Goal: Task Accomplishment & Management: Manage account settings

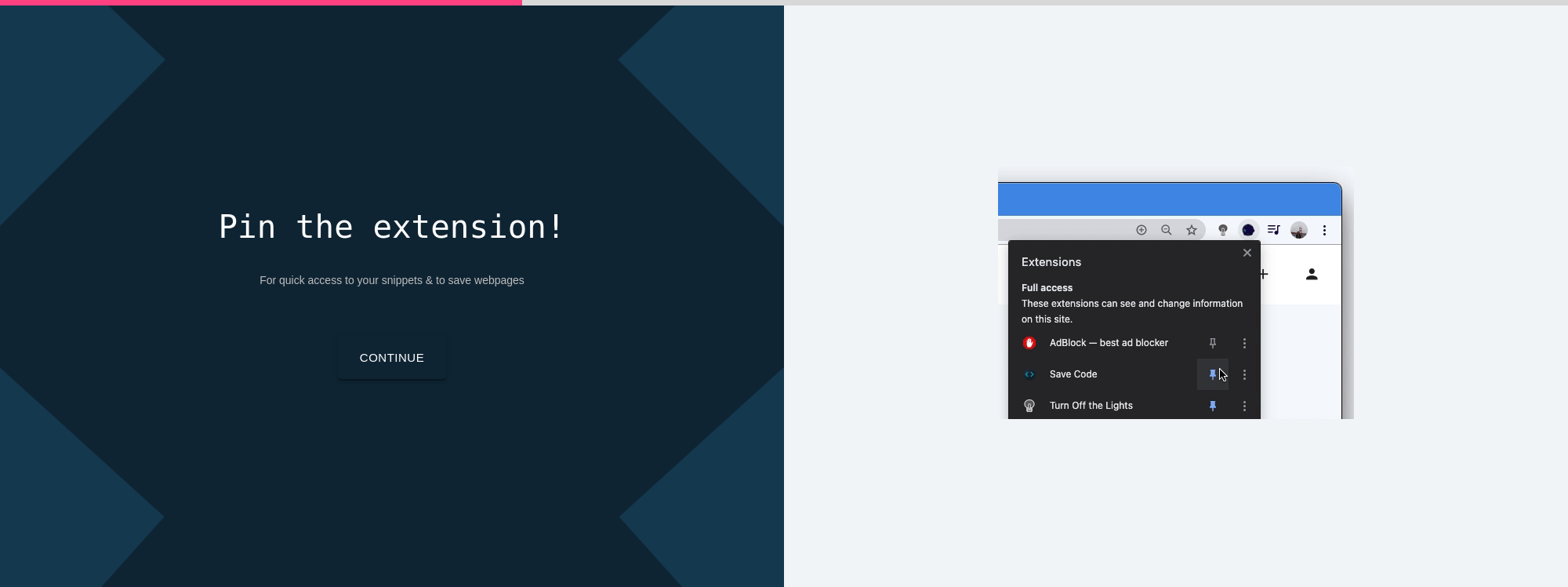
click at [376, 347] on link "Continue" at bounding box center [392, 357] width 108 height 43
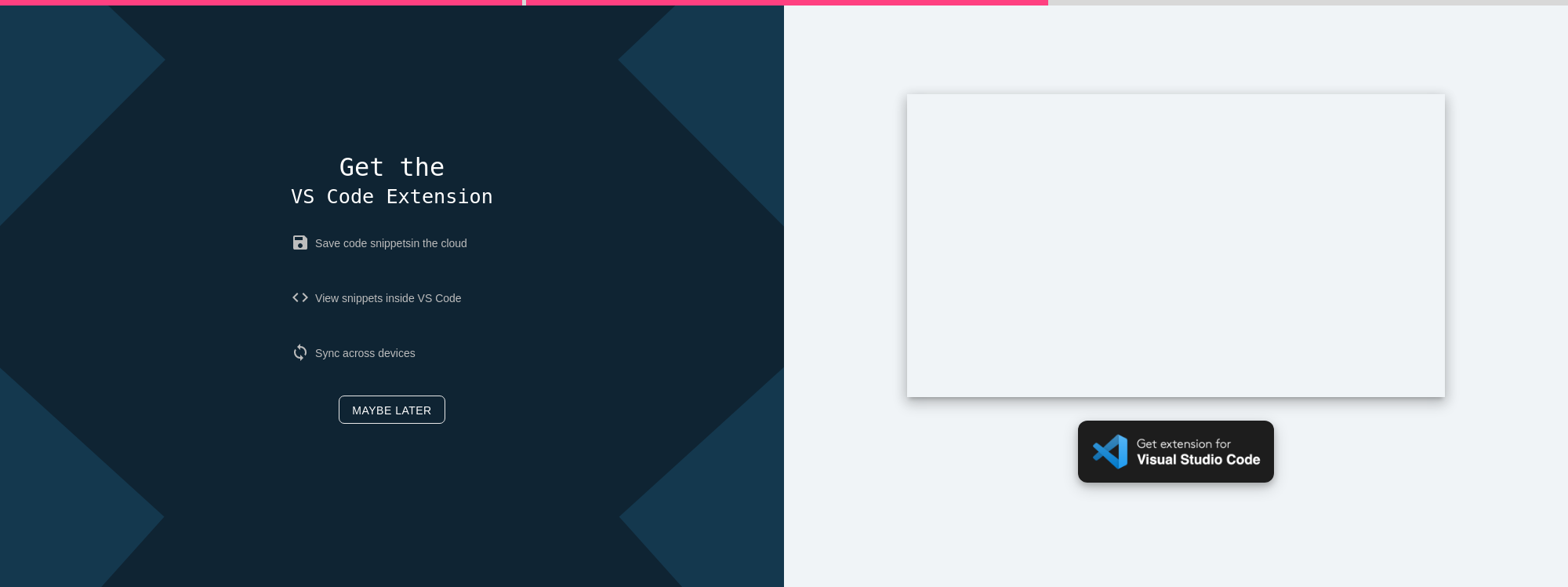
drag, startPoint x: 1187, startPoint y: 454, endPoint x: 1179, endPoint y: 455, distance: 8.1
drag, startPoint x: 1179, startPoint y: 455, endPoint x: 540, endPoint y: 267, distance: 666.1
click at [540, 267] on div "Pin the extension! For quick access to your snippets & to save webpages Continu…" at bounding box center [392, 294] width 784 height 587
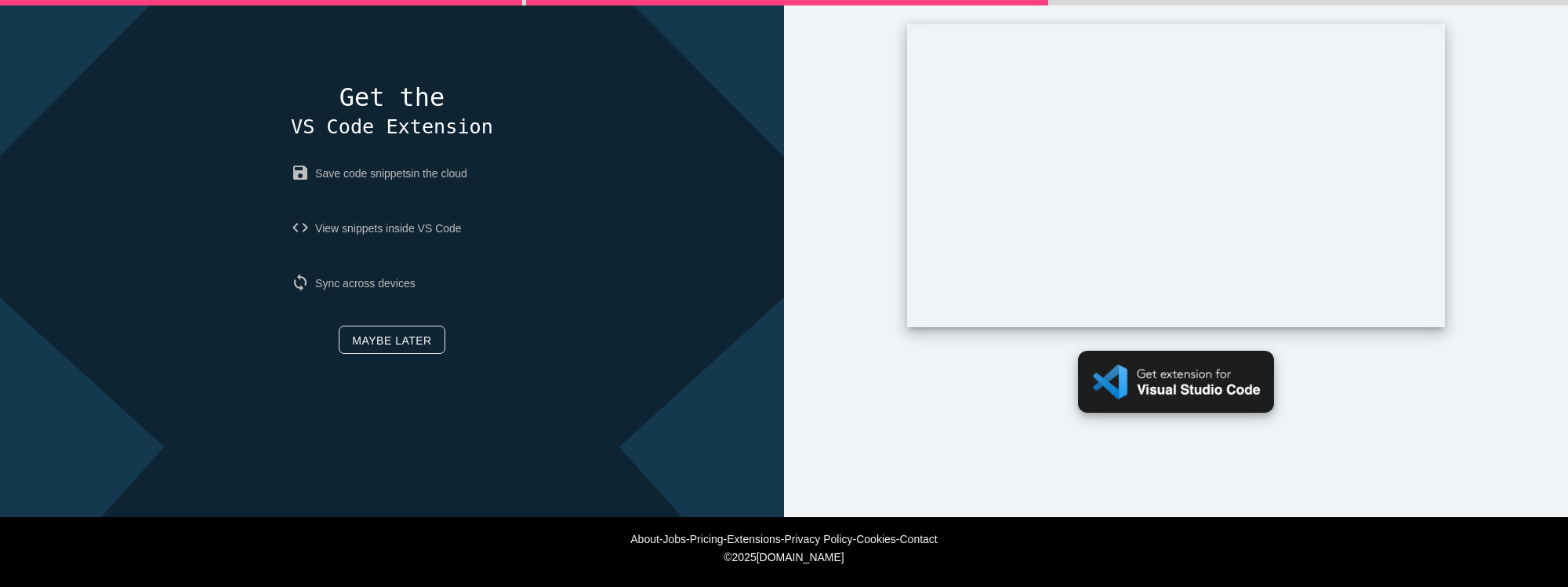
click at [1131, 366] on img at bounding box center [1175, 381] width 196 height 62
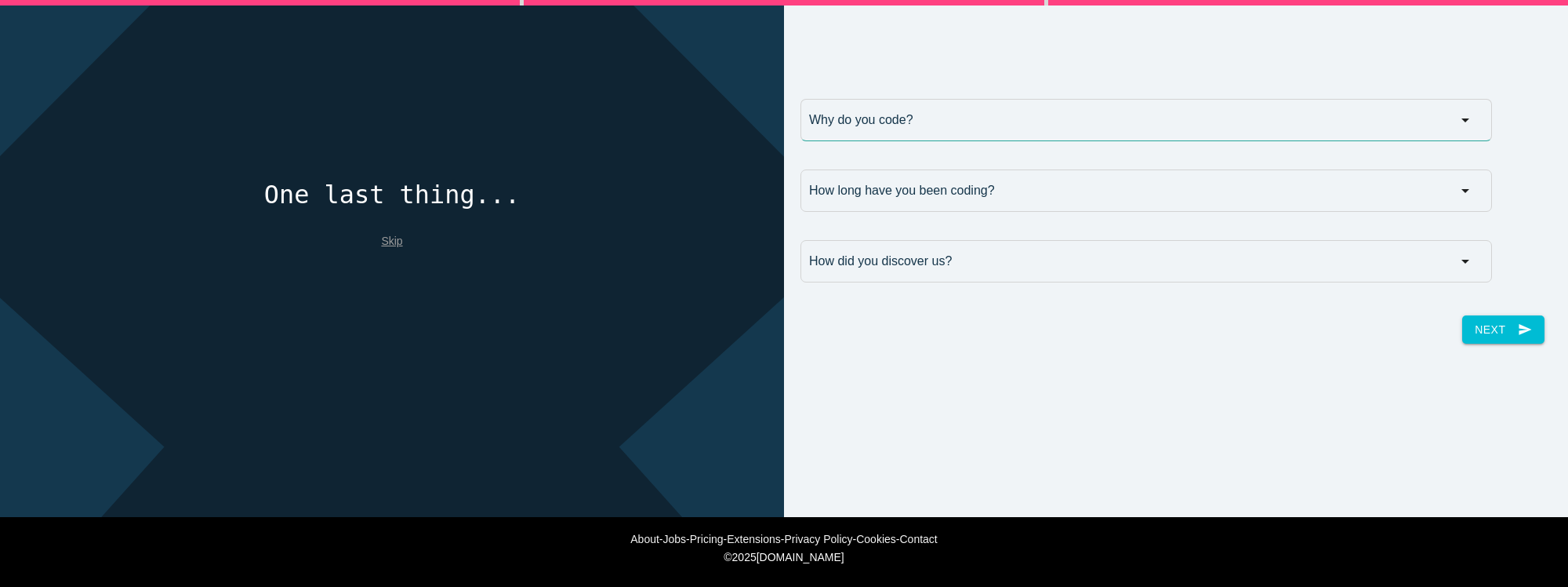
click at [884, 124] on input "Why do you code?" at bounding box center [1146, 119] width 691 height 43
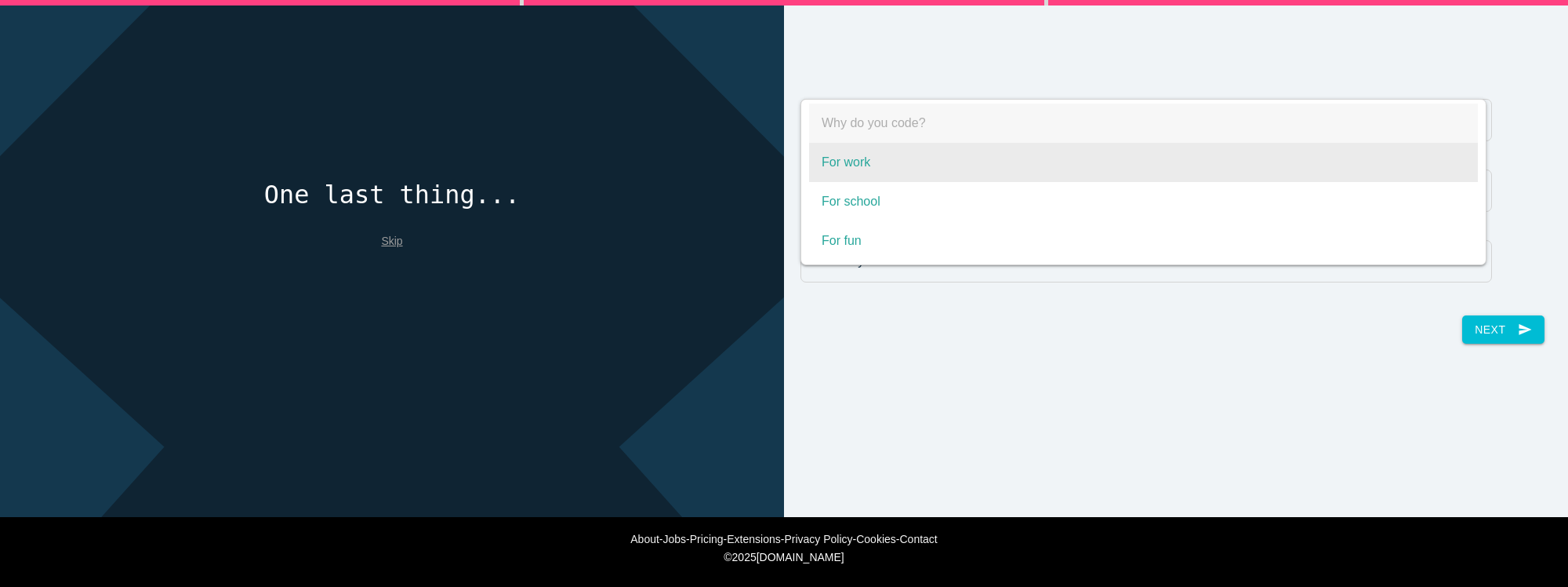
click at [847, 158] on span "For work" at bounding box center [1143, 162] width 669 height 39
select select "For work"
type input "For work"
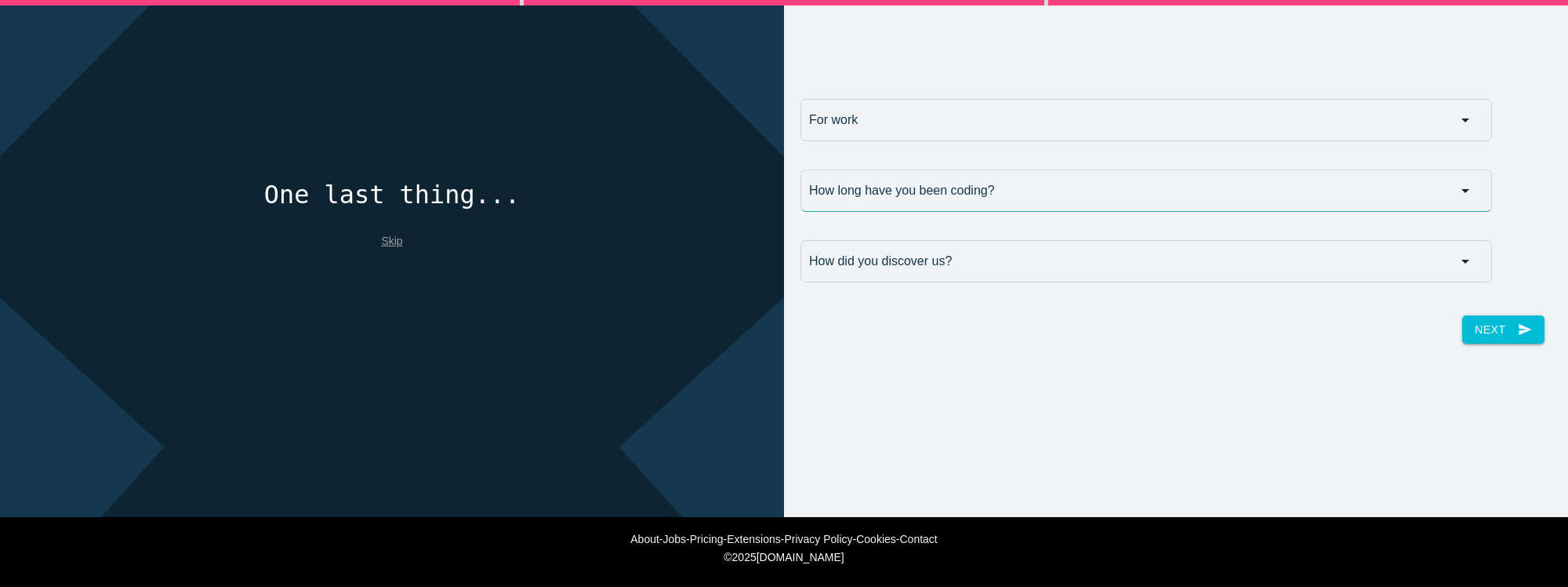
click at [871, 179] on input "How long have you been coding?" at bounding box center [1146, 191] width 691 height 43
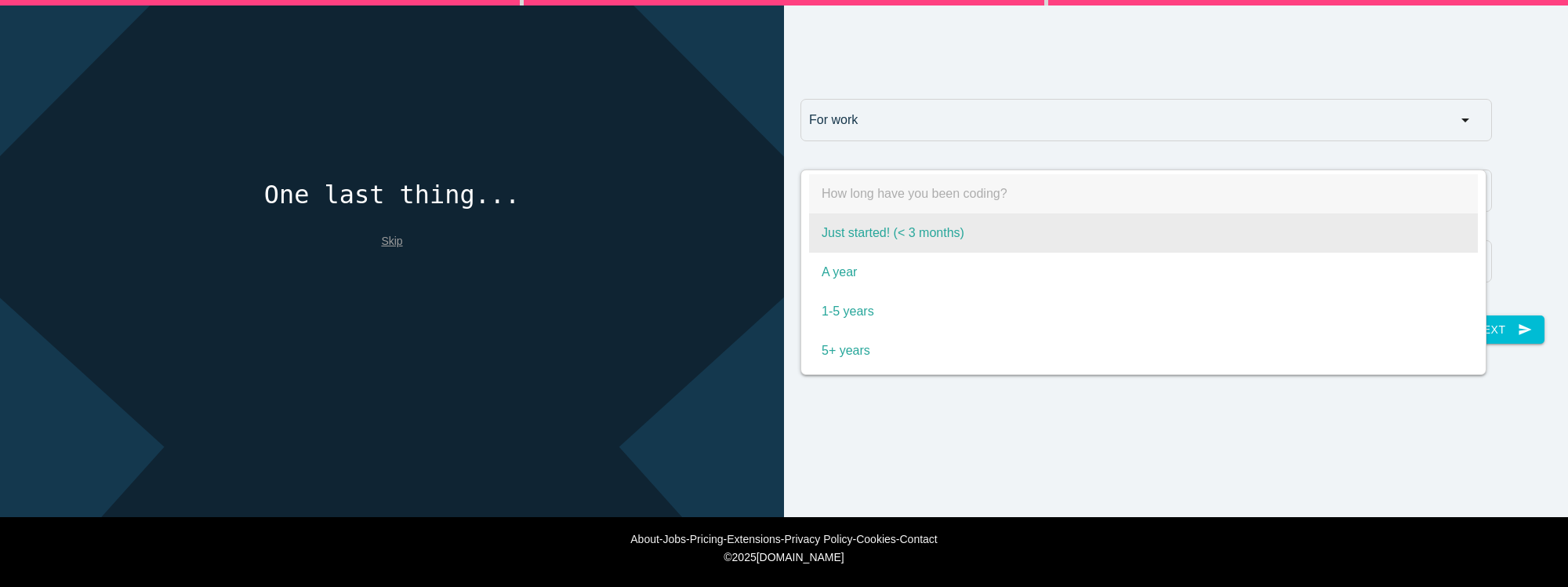
click at [868, 225] on span "Just started! (< 3 months)" at bounding box center [1143, 233] width 669 height 39
select select "Just started! (< 3 months)"
type input "Just started! (< 3 months)"
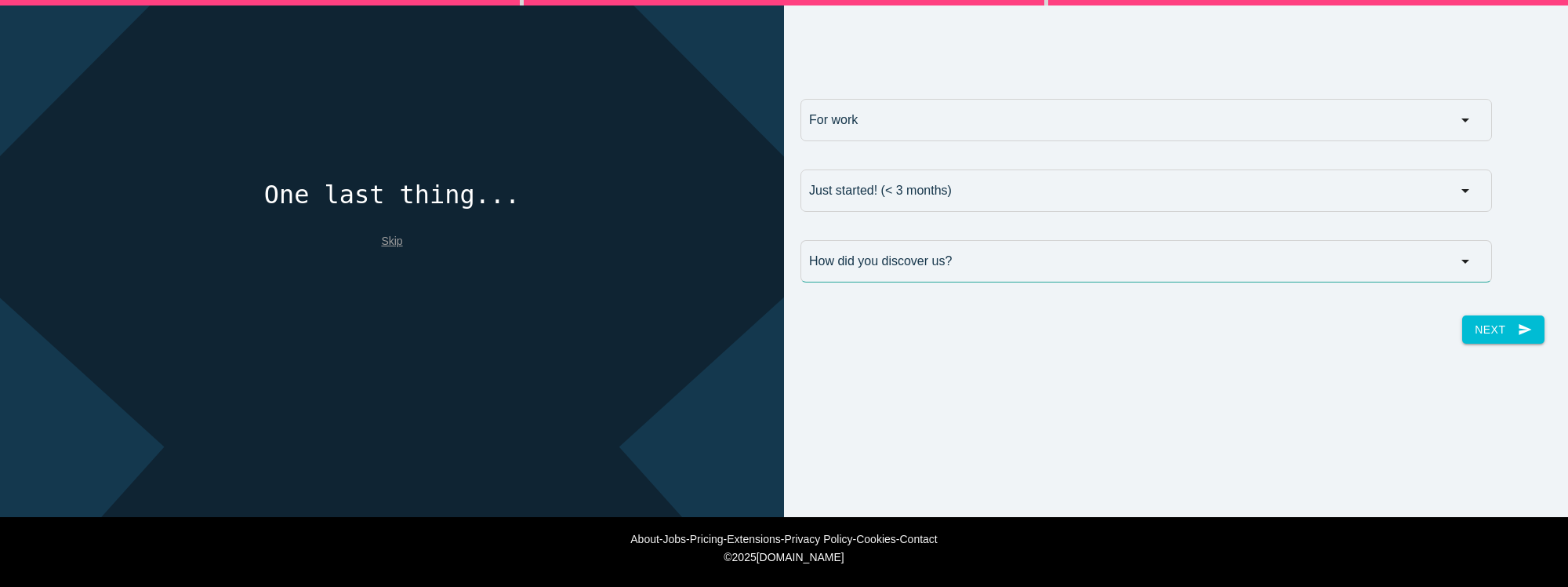
click at [863, 258] on input "How did you discover us?" at bounding box center [1146, 261] width 691 height 43
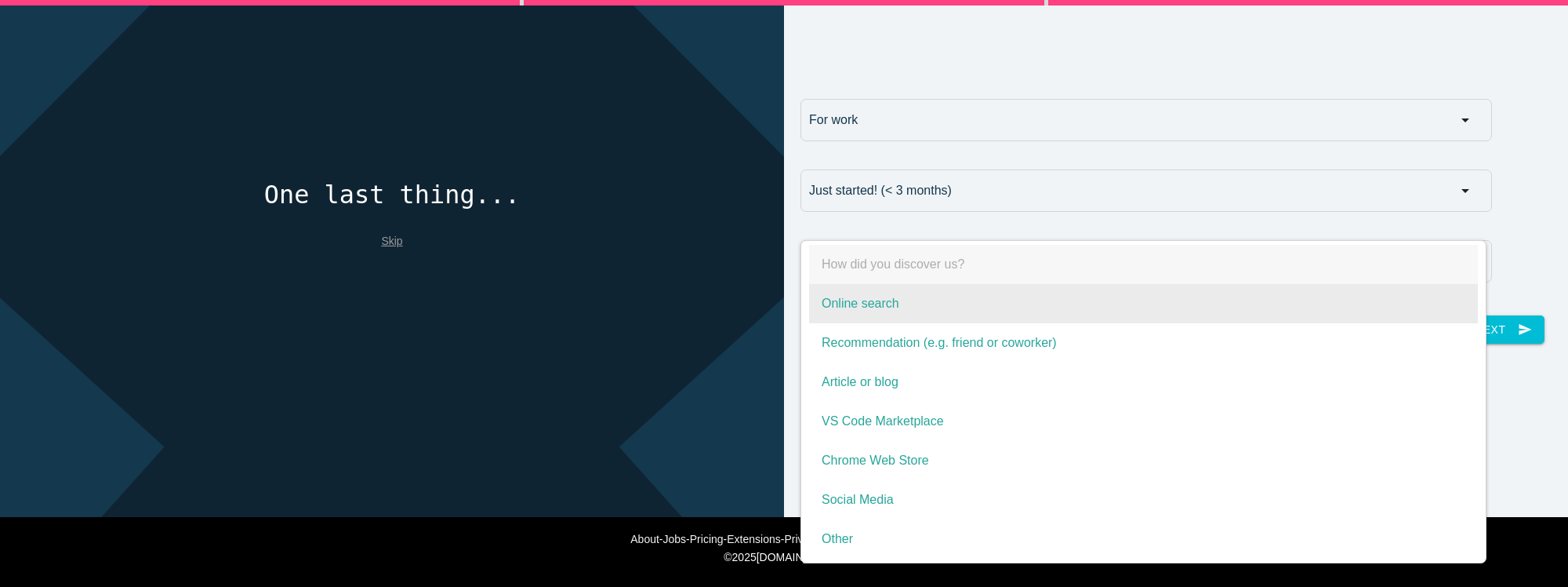
click at [863, 291] on span "Online search" at bounding box center [1143, 303] width 669 height 39
select select "Online search"
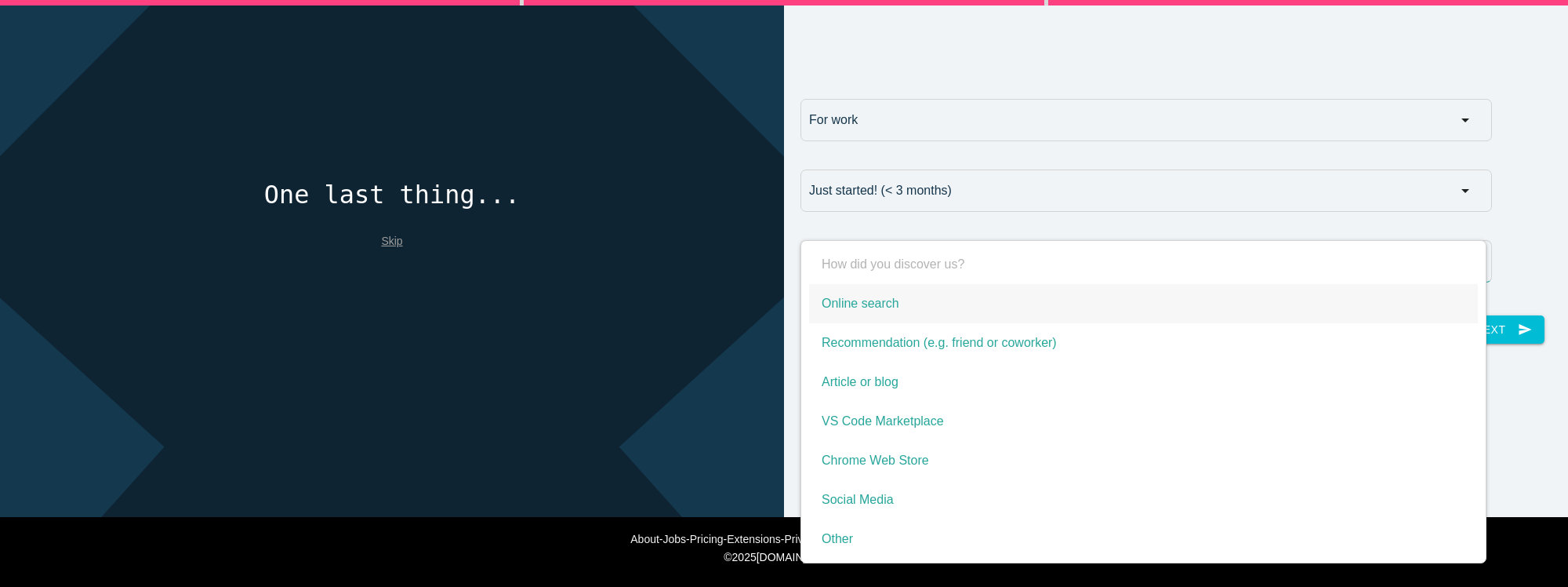
type input "Online search"
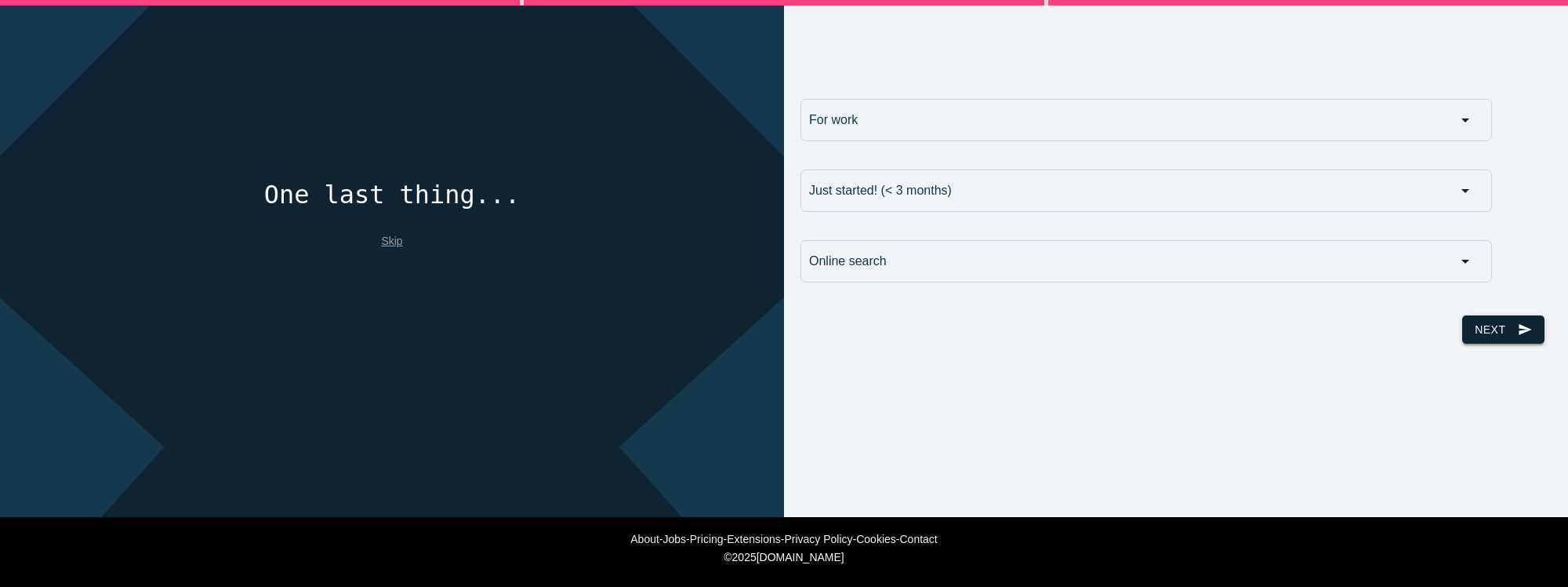
click at [1463, 331] on button "Next send" at bounding box center [1504, 329] width 82 height 28
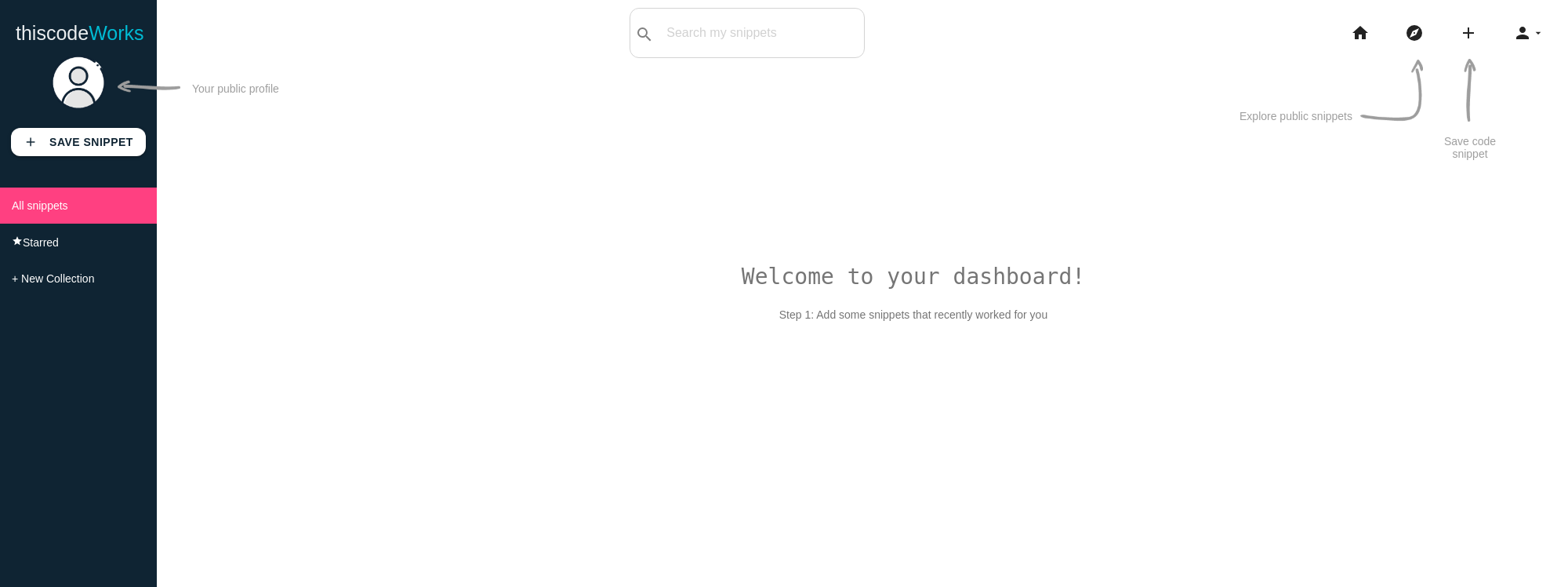
click at [1195, 186] on div "Welcome to your dashboard! Step 1: Add some snippets that recently worked for y…" at bounding box center [862, 344] width 1411 height 587
click at [1371, 30] on li "home" at bounding box center [1366, 33] width 54 height 51
click at [1352, 33] on icon "home" at bounding box center [1361, 33] width 19 height 51
click at [138, 149] on link "add Save Snippet" at bounding box center [78, 142] width 135 height 28
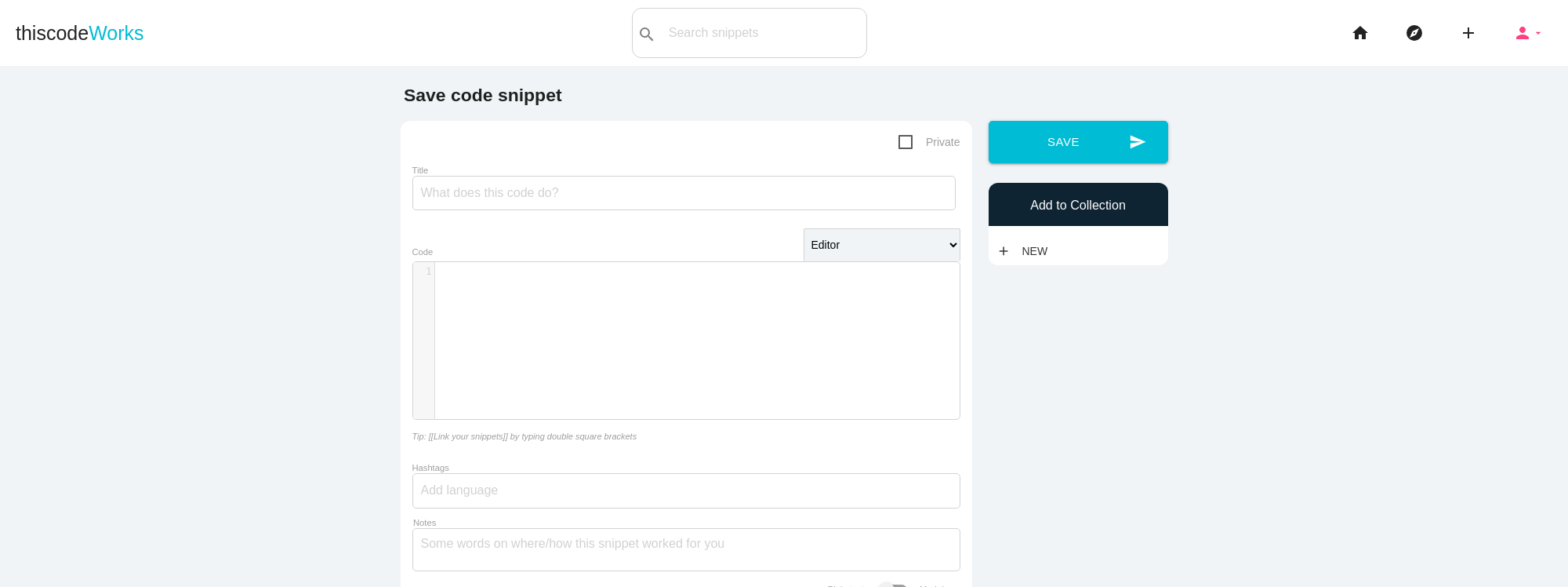
click at [1517, 36] on icon "person" at bounding box center [1523, 33] width 19 height 51
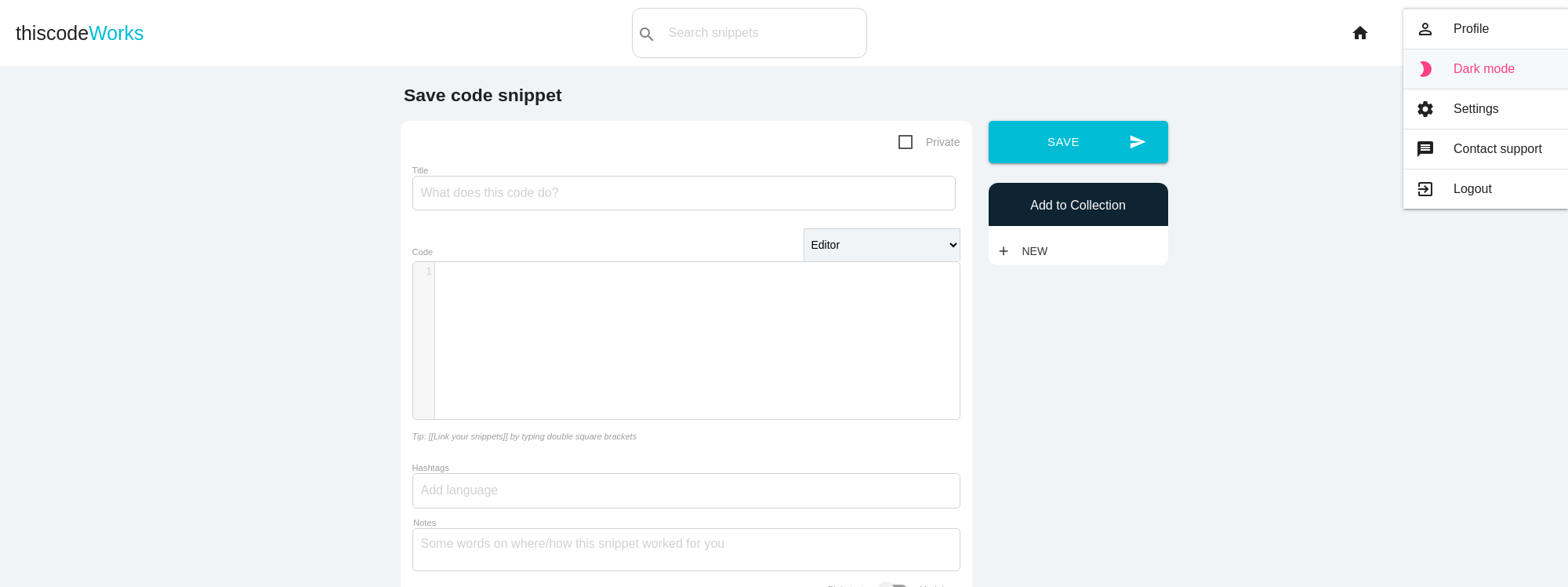
click at [1497, 69] on link "brightness_2 Dark mode" at bounding box center [1485, 69] width 165 height 39
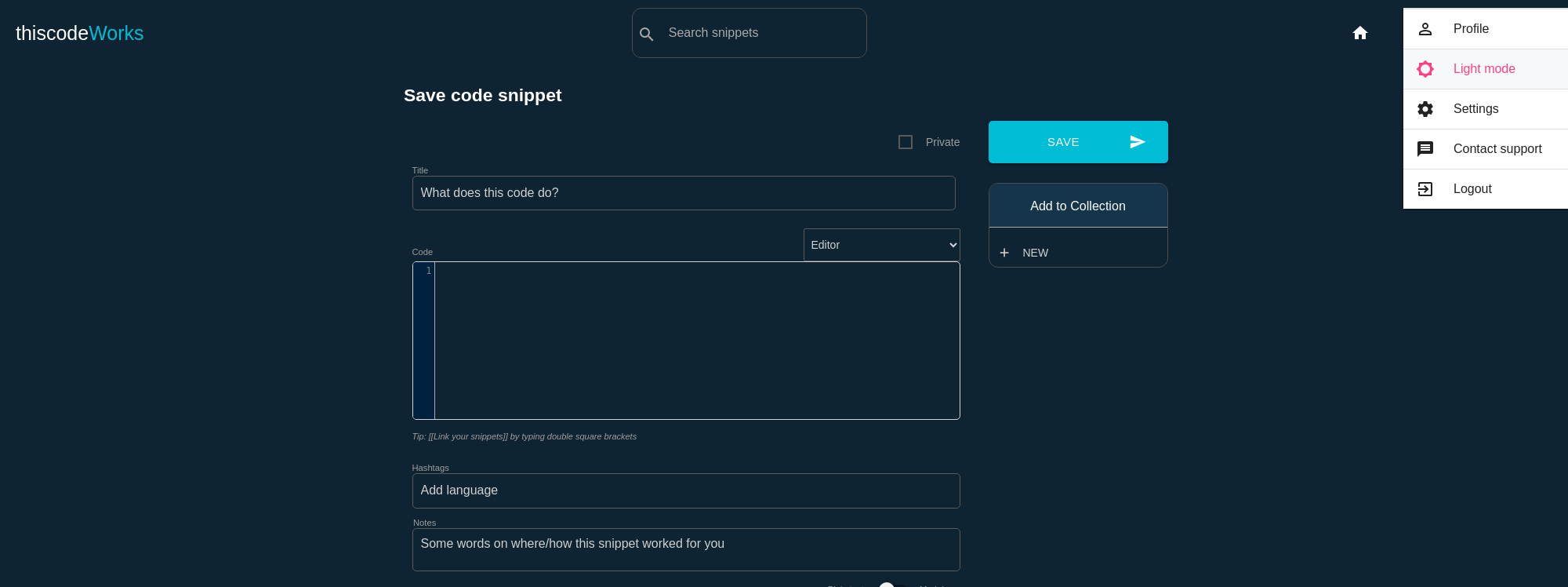
click at [1499, 75] on link "brightness_5 Light mode" at bounding box center [1485, 69] width 165 height 39
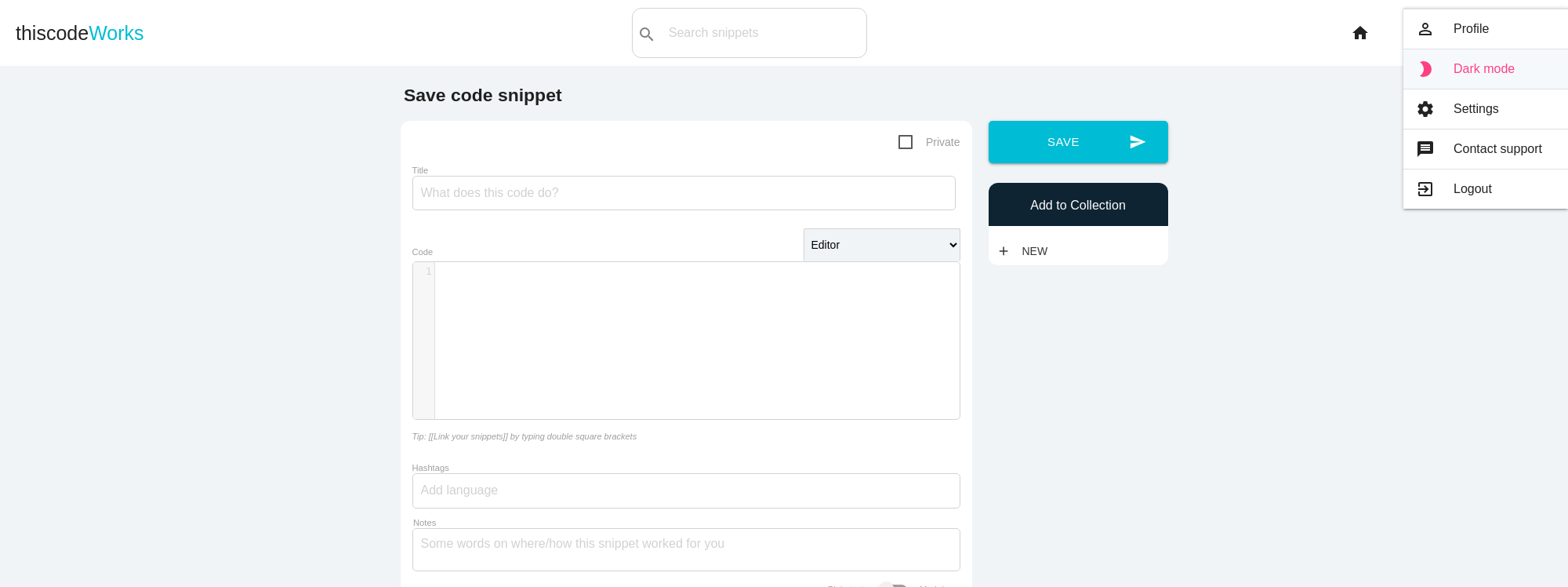
click at [1488, 72] on link "brightness_2 Dark mode" at bounding box center [1485, 69] width 165 height 39
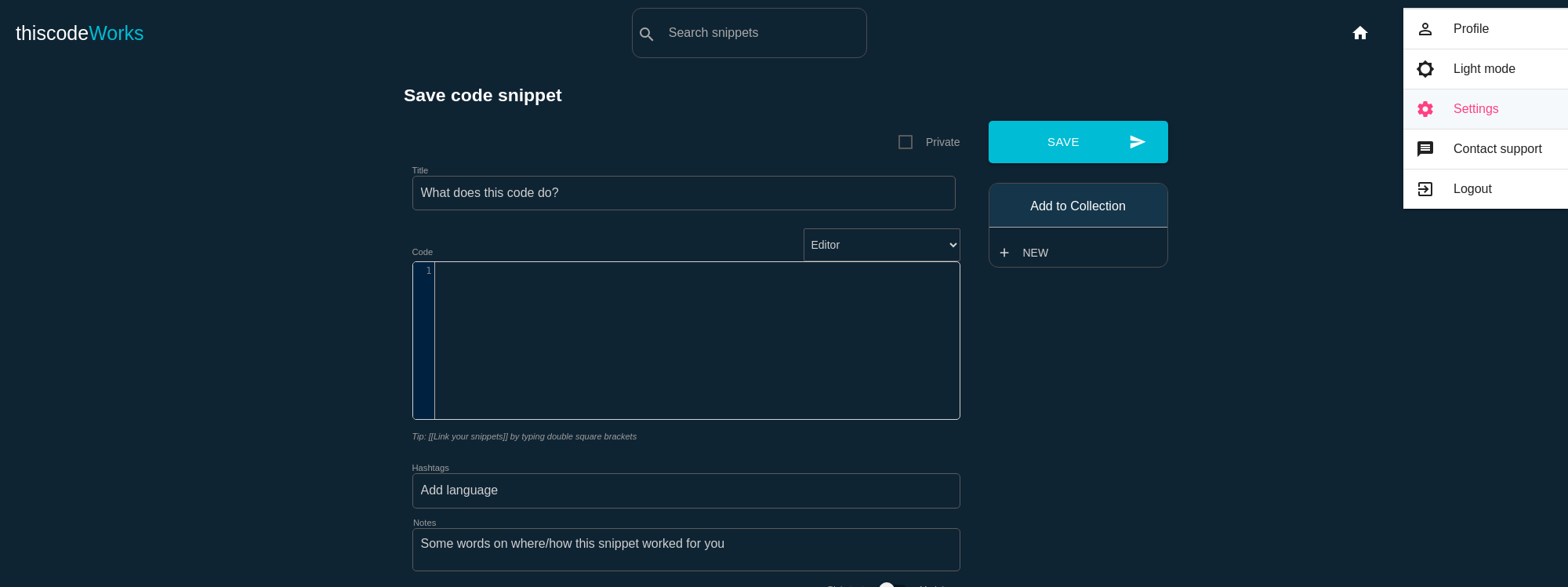
click at [1464, 121] on link "settings Settings" at bounding box center [1485, 109] width 165 height 39
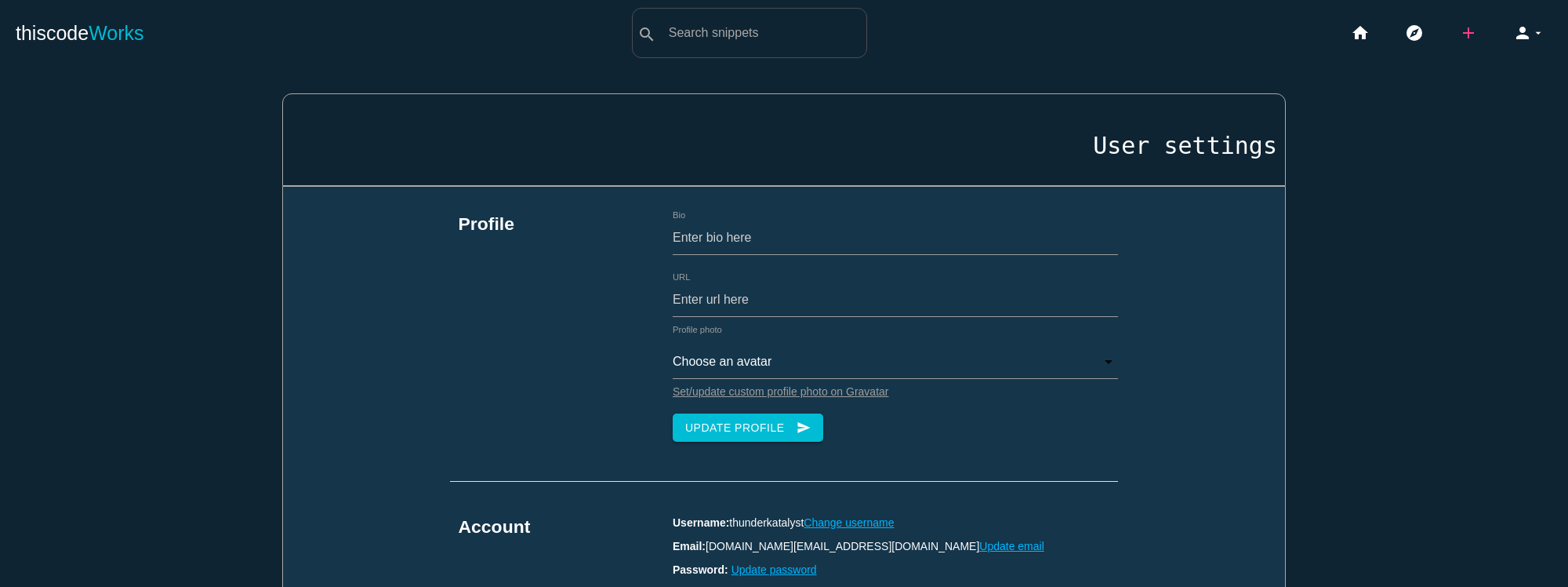
click at [1459, 30] on icon "add" at bounding box center [1469, 33] width 19 height 51
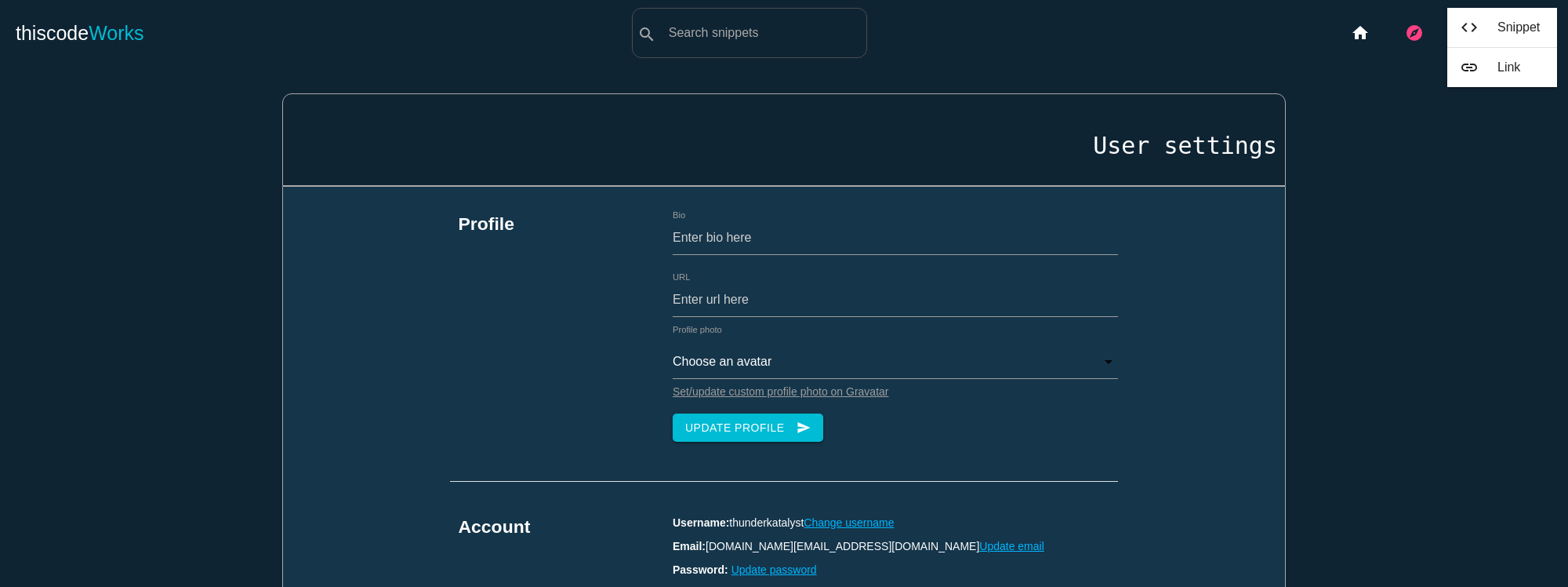
click at [1409, 35] on icon "explore" at bounding box center [1415, 33] width 19 height 51
click at [1405, 39] on icon "explore" at bounding box center [1415, 33] width 19 height 51
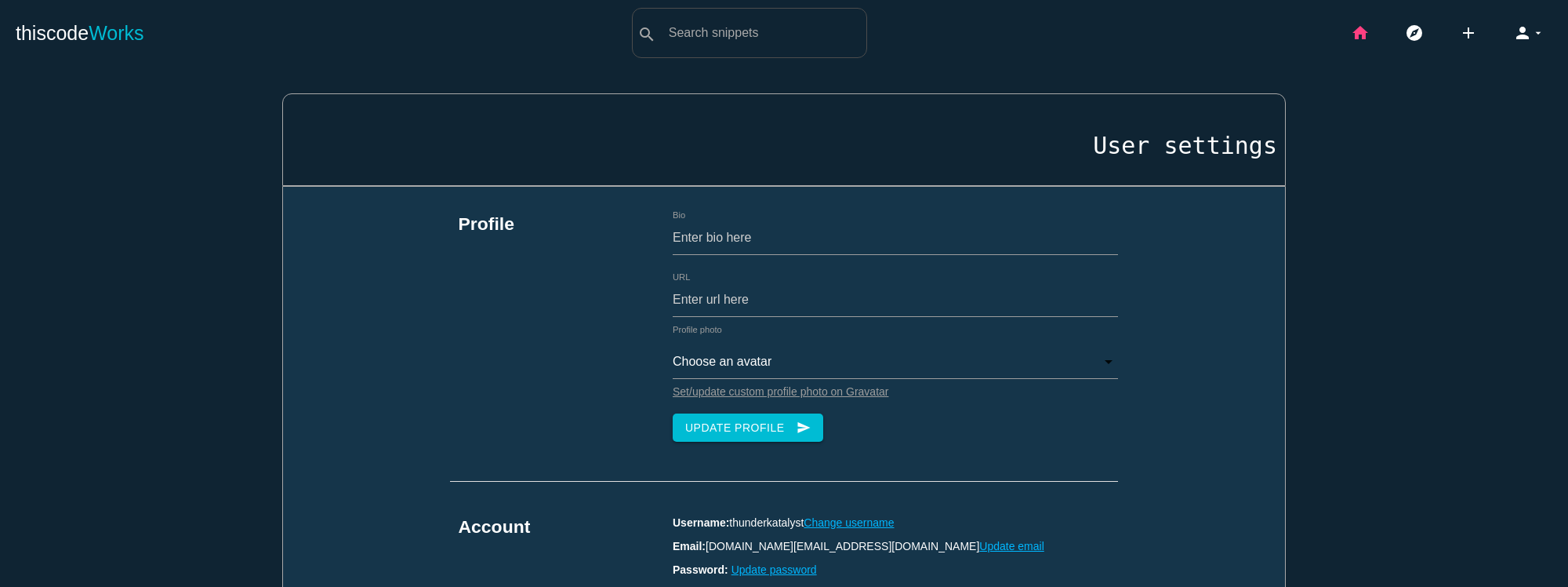
click at [1355, 37] on icon "home" at bounding box center [1361, 33] width 19 height 51
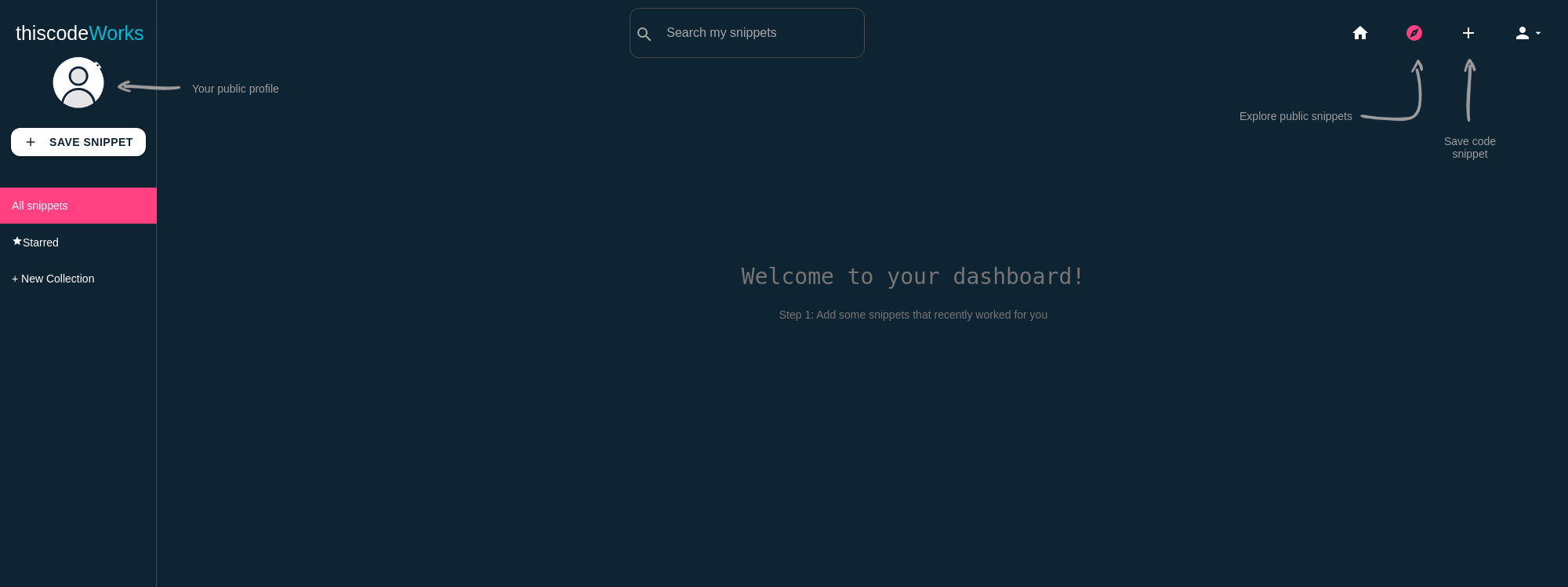
click at [1422, 32] on icon "explore" at bounding box center [1415, 33] width 19 height 51
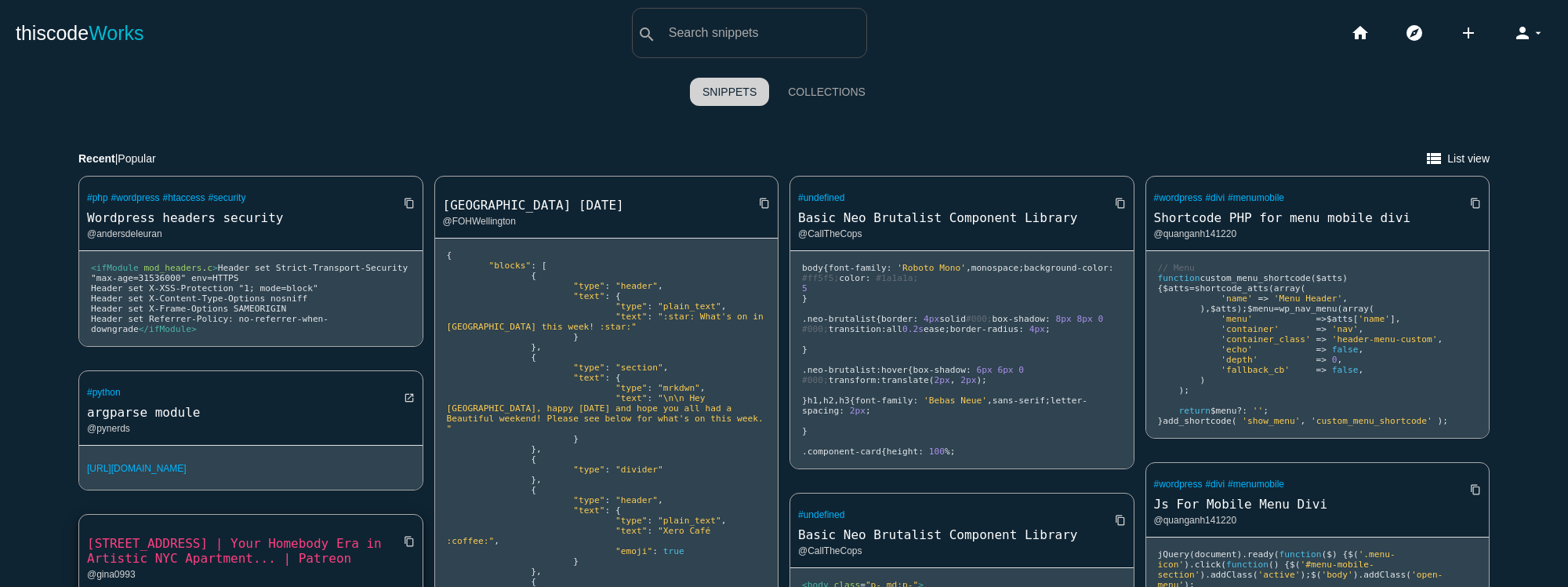
scroll to position [523, 0]
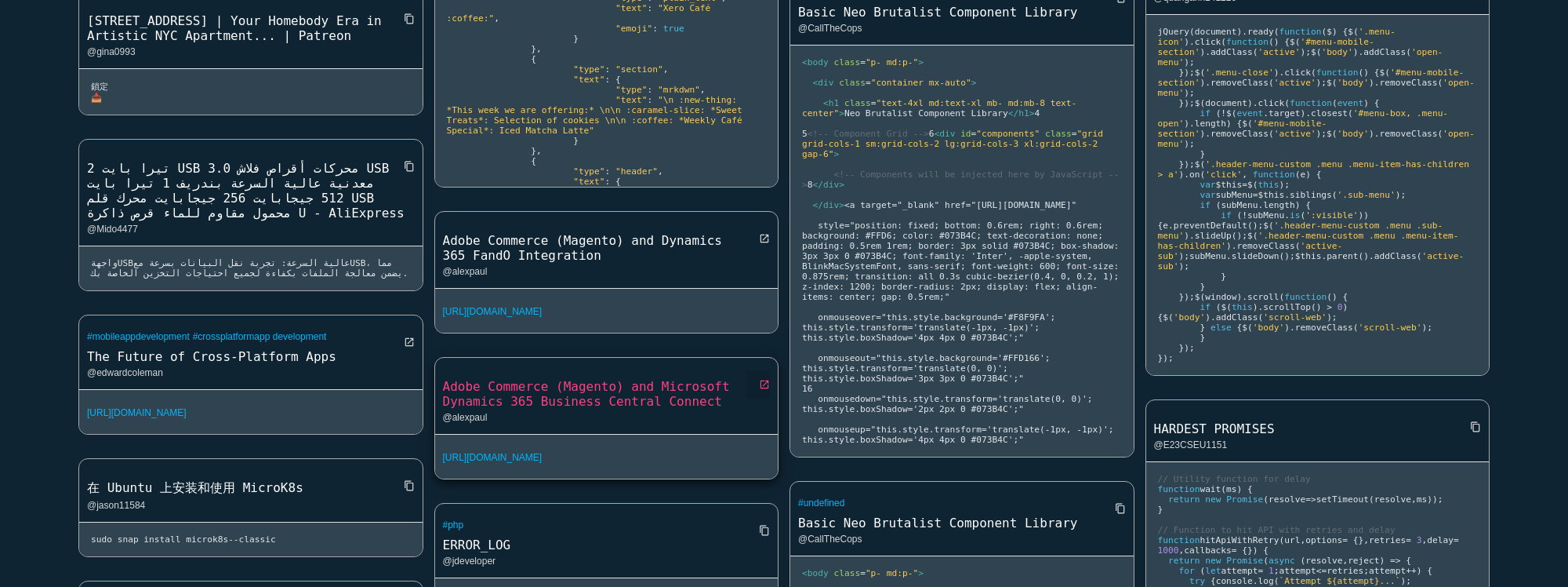
click at [759, 398] on icon "open_in_new" at bounding box center [764, 384] width 11 height 28
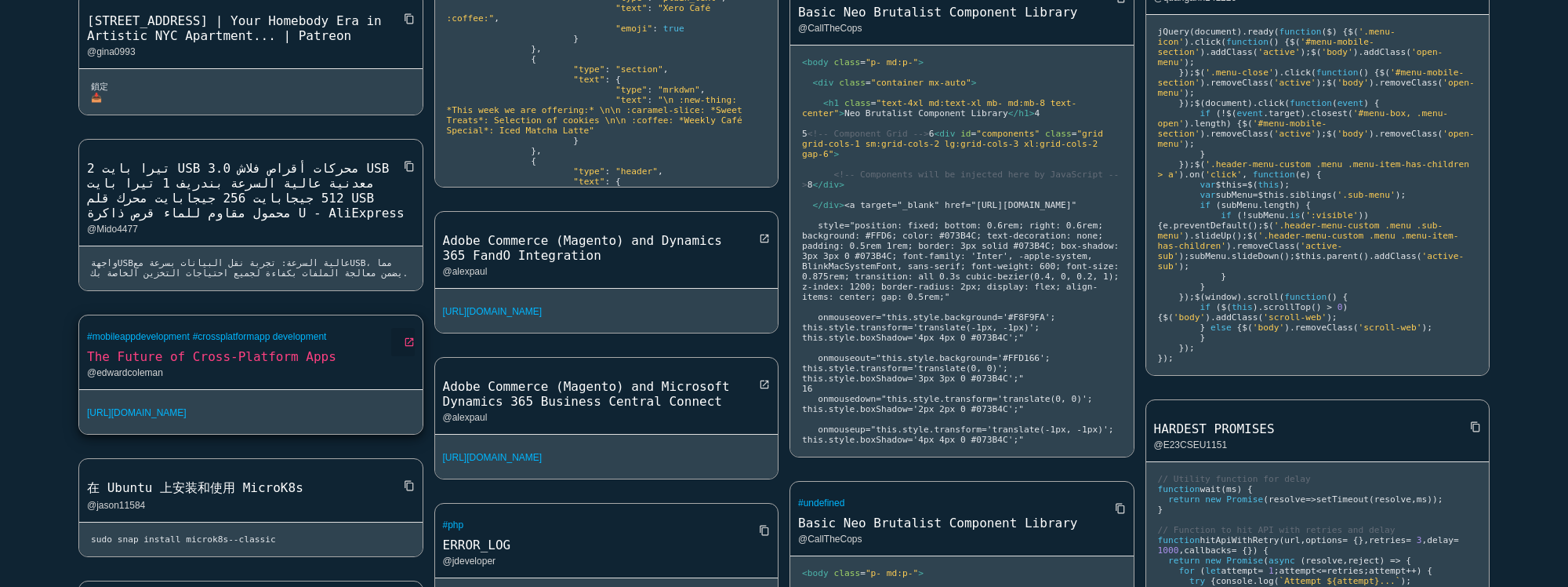
click at [404, 356] on icon "open_in_new" at bounding box center [409, 341] width 11 height 28
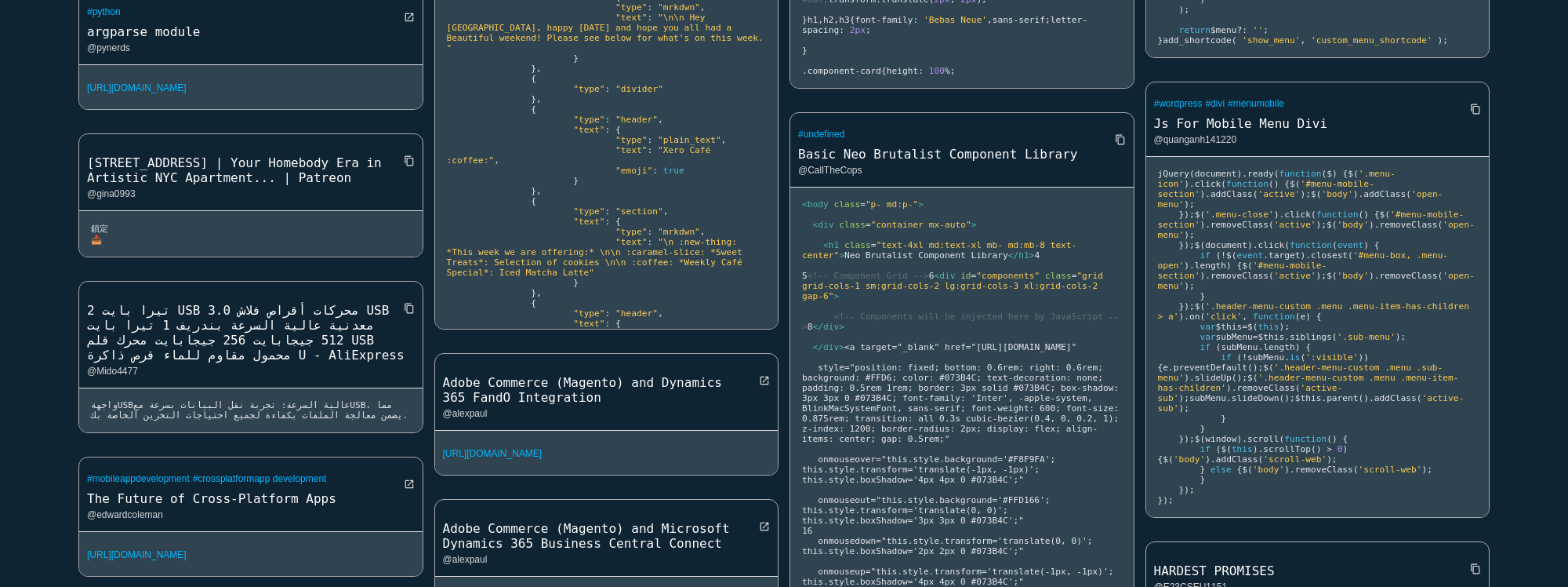
scroll to position [0, 0]
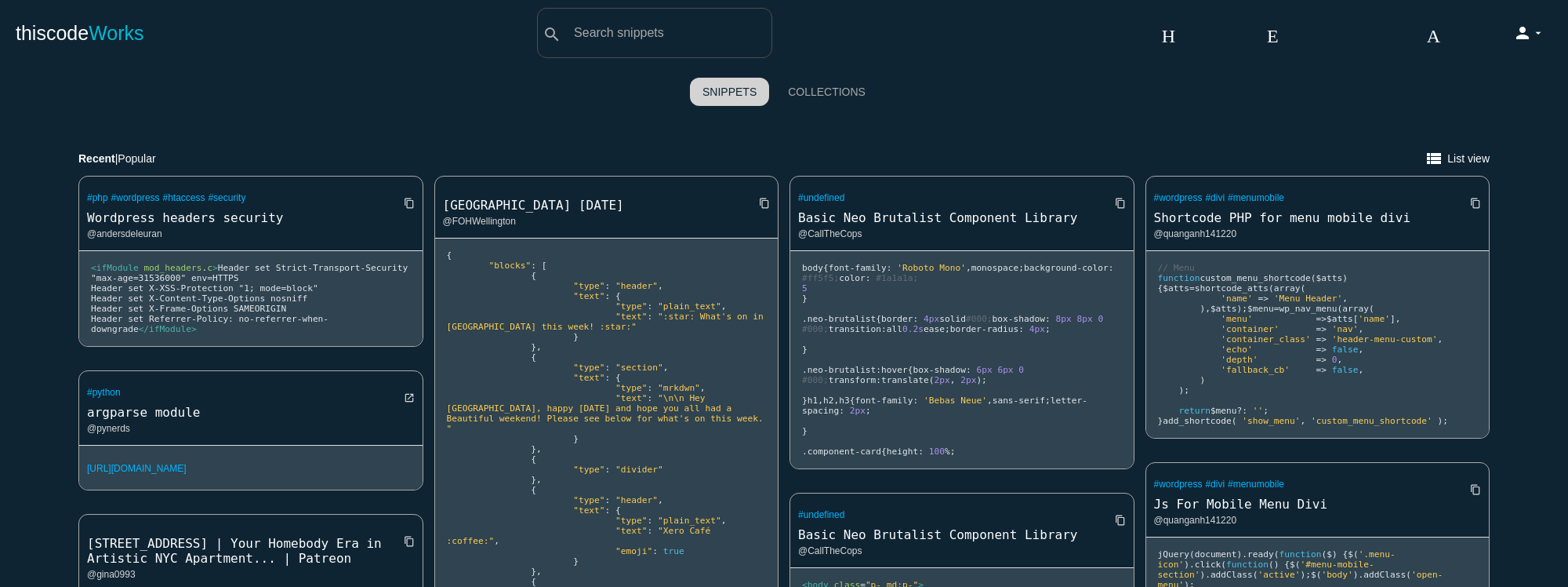
click at [828, 66] on div "Snippets Collections" at bounding box center [784, 91] width 1568 height 51
click at [828, 83] on link "Collections" at bounding box center [827, 91] width 103 height 28
click at [843, 98] on link "Collections" at bounding box center [827, 91] width 103 height 28
